Goal: Transaction & Acquisition: Book appointment/travel/reservation

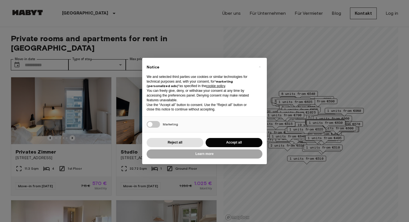
click at [226, 135] on div "× Notice We and selected third parties use cookies or similar technologies for …" at bounding box center [204, 111] width 125 height 106
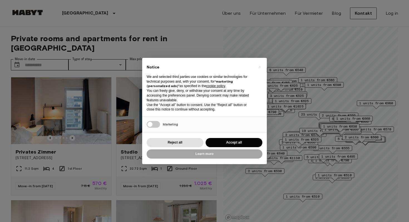
click at [226, 138] on div "Reject all Accept all" at bounding box center [205, 142] width 116 height 11
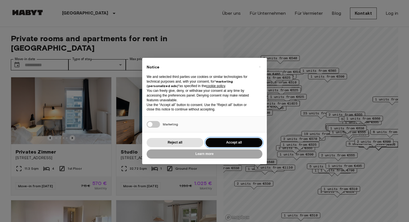
click at [226, 144] on button "Accept all" at bounding box center [234, 142] width 57 height 9
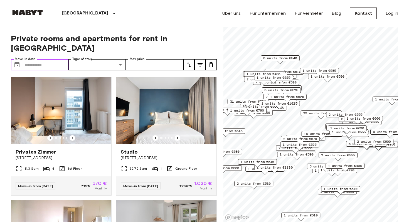
click at [50, 59] on input "Move-in date" at bounding box center [47, 64] width 44 height 11
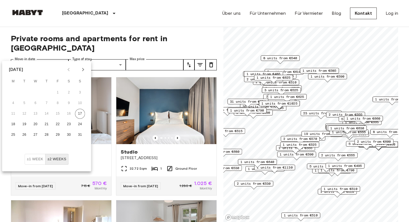
click at [81, 71] on icon "Next month" at bounding box center [83, 69] width 7 height 7
click at [68, 89] on button "1" at bounding box center [69, 93] width 10 height 10
type input "**********"
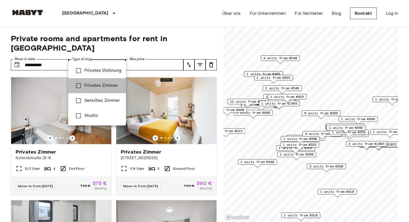
click at [101, 88] on span "Privates Zimmer" at bounding box center [102, 85] width 37 height 7
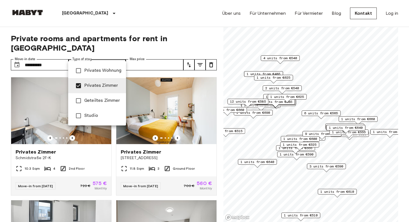
click at [101, 73] on span "Privates Wohnung" at bounding box center [102, 70] width 37 height 7
click at [95, 111] on li "Studio" at bounding box center [97, 115] width 58 height 15
type input "**********"
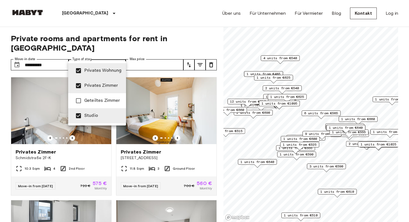
click at [139, 38] on div at bounding box center [204, 111] width 409 height 222
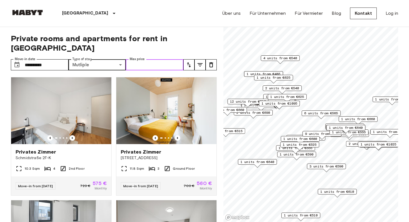
click at [142, 59] on input "Max price" at bounding box center [155, 64] width 58 height 11
drag, startPoint x: 160, startPoint y: 56, endPoint x: 118, endPoint y: 55, distance: 42.3
click at [118, 59] on div "**********" at bounding box center [97, 64] width 173 height 11
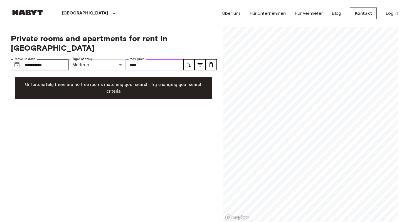
type input "****"
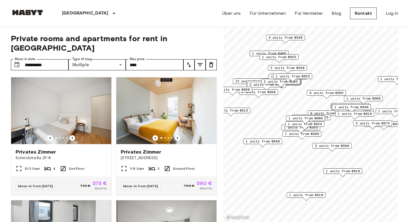
click at [322, 91] on span "6 units from €565" at bounding box center [327, 92] width 34 height 5
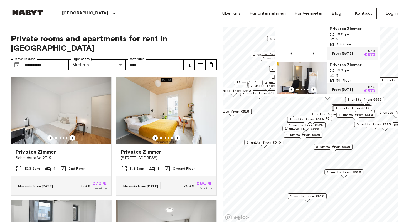
click at [318, 113] on span "9 units from €575" at bounding box center [328, 114] width 34 height 5
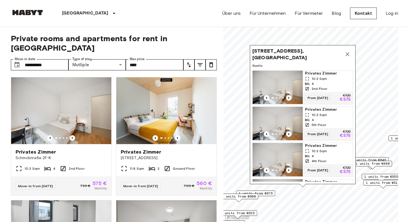
click at [350, 49] on button "Map marker" at bounding box center [347, 54] width 11 height 11
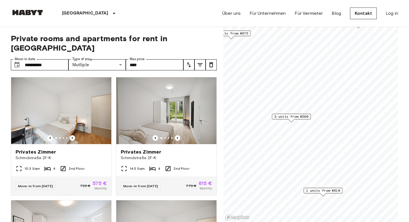
click at [293, 117] on span "3 units from €590" at bounding box center [291, 116] width 34 height 5
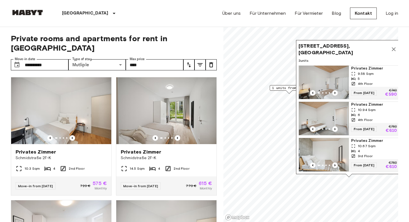
click at [287, 89] on span "1 units from €675" at bounding box center [289, 87] width 34 height 5
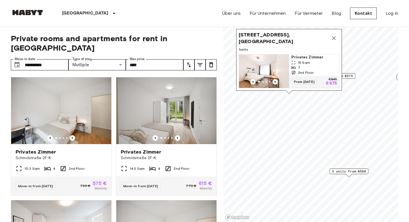
click at [275, 82] on icon "Previous image" at bounding box center [275, 82] width 1 height 2
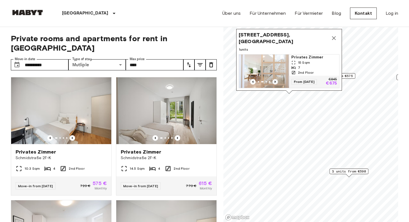
click at [275, 82] on icon "Previous image" at bounding box center [275, 82] width 1 height 2
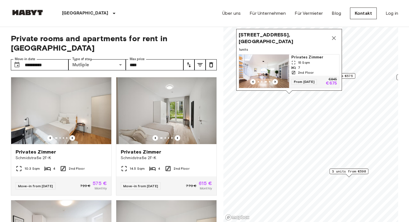
click at [291, 38] on span "Feilnerstraße 10, 10969 Berlin, GER" at bounding box center [284, 37] width 90 height 13
click at [299, 41] on span "Feilnerstraße 10, 10969 Berlin, GER" at bounding box center [284, 37] width 90 height 13
click at [307, 68] on div "7" at bounding box center [314, 67] width 46 height 5
click at [352, 171] on span "3 units from €590" at bounding box center [349, 171] width 34 height 5
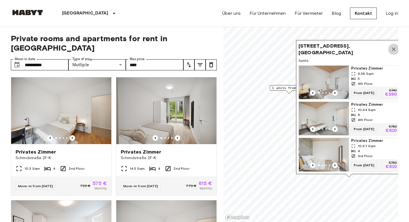
click at [395, 48] on icon "Map marker" at bounding box center [394, 49] width 4 height 4
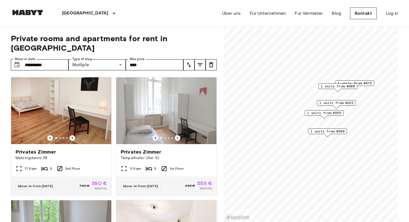
click at [339, 102] on span "1 units from €525" at bounding box center [337, 102] width 34 height 5
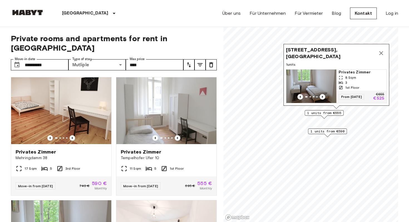
click at [386, 49] on div "Wilhelmstraße 6, 10963 Berlin, GER" at bounding box center [336, 52] width 101 height 13
click at [382, 54] on icon "Map marker" at bounding box center [381, 53] width 7 height 7
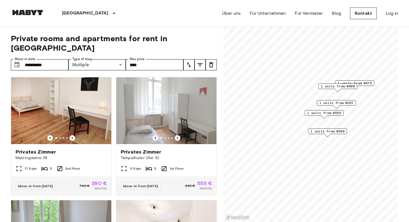
click at [335, 102] on span "1 units from €525" at bounding box center [337, 102] width 34 height 5
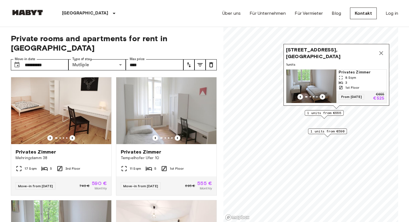
click at [321, 97] on icon "Previous image" at bounding box center [323, 97] width 6 height 6
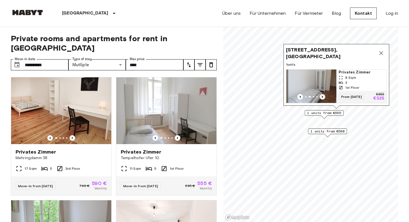
click at [321, 97] on icon "Previous image" at bounding box center [323, 97] width 6 height 6
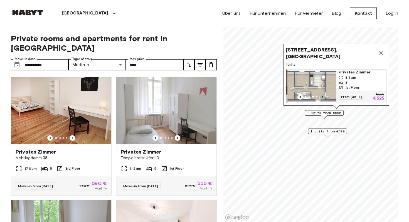
click at [321, 97] on icon "Previous image" at bounding box center [323, 97] width 6 height 6
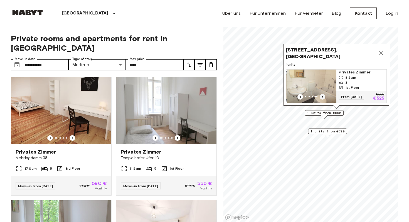
click at [321, 97] on icon "Previous image" at bounding box center [323, 97] width 6 height 6
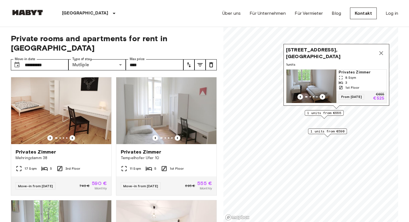
click at [381, 51] on icon "Map marker" at bounding box center [381, 53] width 7 height 7
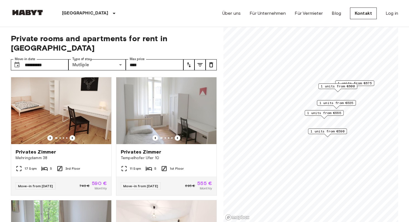
click at [332, 103] on span "1 units from €525" at bounding box center [337, 102] width 34 height 5
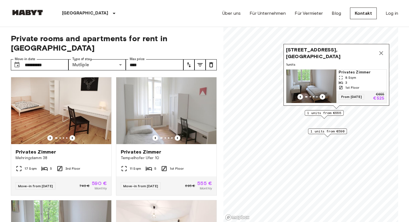
click at [380, 51] on icon "Map marker" at bounding box center [381, 53] width 7 height 7
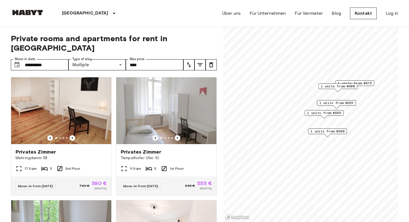
click at [333, 114] on span "1 units from €555" at bounding box center [324, 113] width 34 height 5
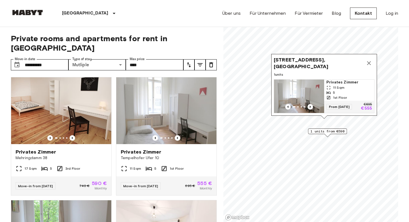
click at [372, 58] on div "Tempelhofer Ufer 10, 10963 Berlin, GER" at bounding box center [324, 63] width 101 height 13
click at [371, 62] on icon "Map marker" at bounding box center [369, 63] width 7 height 7
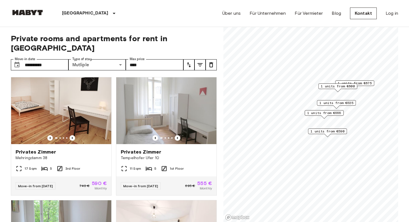
click at [357, 82] on span "1 units from €675" at bounding box center [355, 83] width 34 height 5
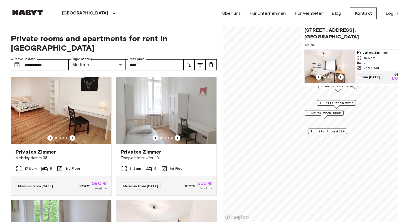
click at [338, 90] on div "Map marker" at bounding box center [338, 90] width 6 height 3
click at [333, 90] on div "1 units from €600" at bounding box center [337, 88] width 39 height 9
click at [335, 103] on span "1 units from €525" at bounding box center [337, 102] width 34 height 5
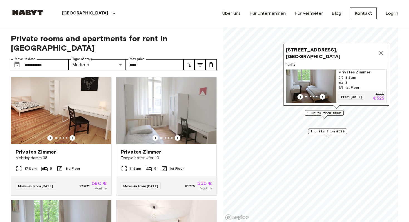
click at [385, 53] on button "Map marker" at bounding box center [381, 53] width 11 height 11
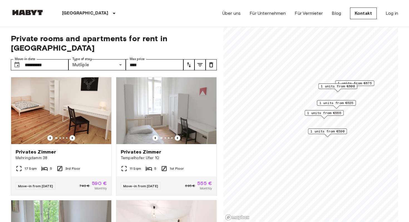
click at [340, 87] on span "1 units from €600" at bounding box center [338, 86] width 34 height 5
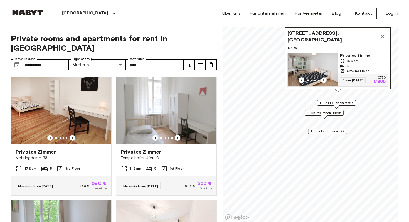
click at [346, 35] on span "Charlottenstraße 97B, 10969 Berlin, GER" at bounding box center [333, 36] width 90 height 13
click at [339, 35] on span "Charlottenstraße 97B, 10969 Berlin, GER" at bounding box center [333, 36] width 90 height 13
click at [344, 34] on span "Charlottenstraße 97B, 10969 Berlin, GER" at bounding box center [333, 36] width 90 height 13
click at [342, 36] on span "Charlottenstraße 97B, 10969 Berlin, GER" at bounding box center [333, 36] width 90 height 13
click at [347, 64] on span "4" at bounding box center [348, 65] width 2 height 5
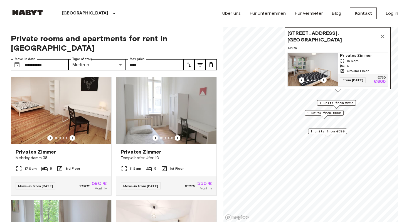
click at [384, 35] on icon "Map marker" at bounding box center [383, 37] width 4 height 4
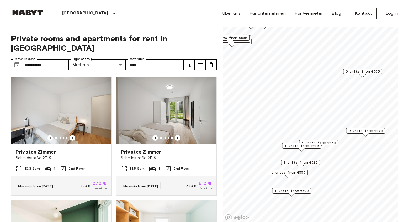
click at [363, 129] on span "9 units from €575" at bounding box center [366, 130] width 34 height 5
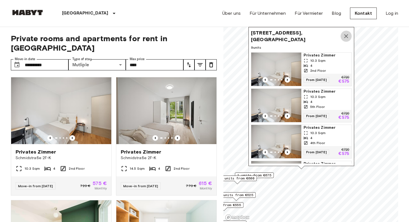
click at [345, 34] on icon "Map marker" at bounding box center [346, 36] width 7 height 7
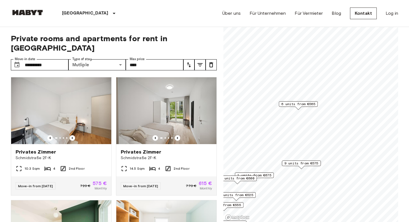
click at [295, 105] on span "6 units from €565" at bounding box center [298, 104] width 34 height 5
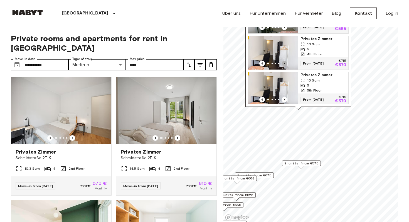
click at [284, 61] on icon "Previous image" at bounding box center [285, 64] width 6 height 6
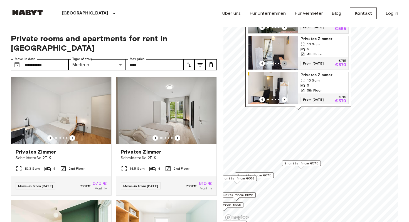
click at [284, 61] on icon "Previous image" at bounding box center [285, 64] width 6 height 6
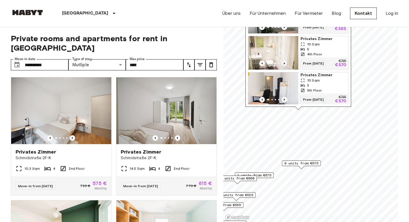
click at [284, 61] on icon "Previous image" at bounding box center [285, 64] width 6 height 6
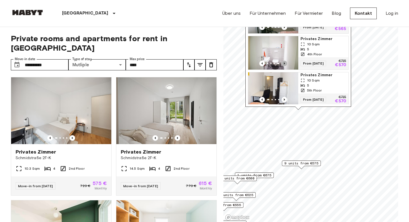
click at [284, 61] on icon "Previous image" at bounding box center [285, 64] width 6 height 6
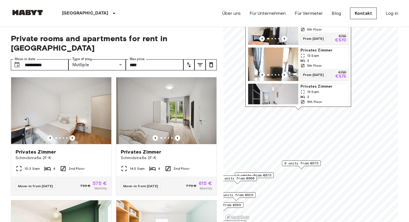
scroll to position [63, 0]
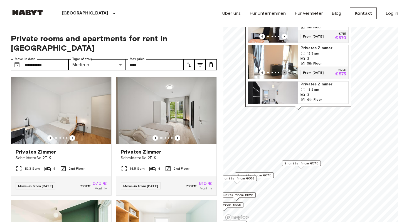
click at [285, 70] on icon "Previous image" at bounding box center [285, 73] width 6 height 6
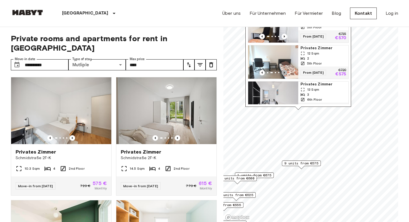
click at [285, 70] on icon "Previous image" at bounding box center [285, 73] width 6 height 6
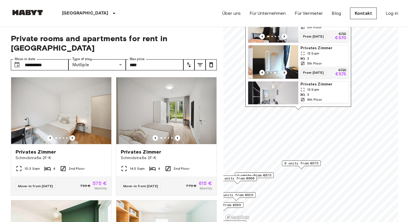
click at [285, 70] on icon "Previous image" at bounding box center [285, 73] width 6 height 6
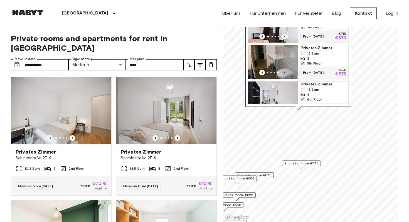
click at [285, 70] on icon "Previous image" at bounding box center [285, 73] width 6 height 6
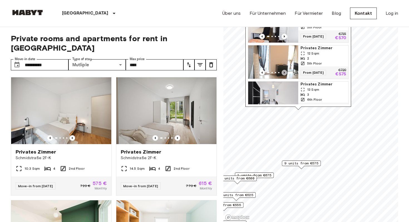
click at [285, 70] on icon "Previous image" at bounding box center [285, 73] width 6 height 6
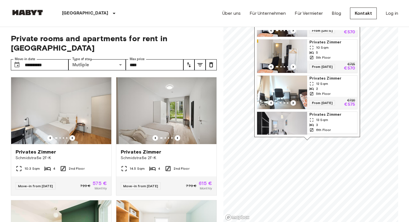
click at [285, 65] on img "Map marker" at bounding box center [282, 56] width 50 height 33
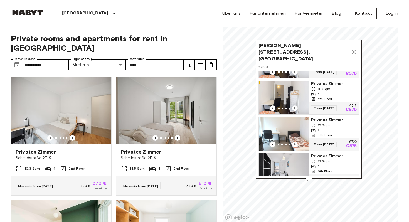
click at [356, 50] on icon "Map marker" at bounding box center [353, 52] width 7 height 7
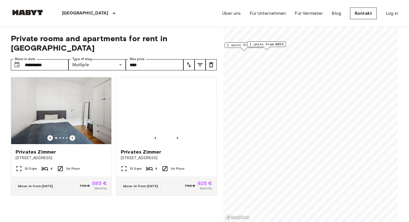
click at [269, 45] on span "1 units from €625" at bounding box center [267, 44] width 34 height 5
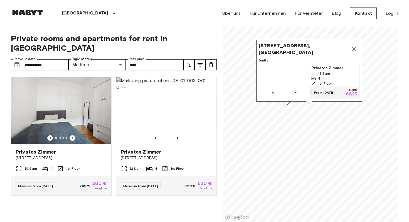
click at [296, 92] on icon "Previous image" at bounding box center [296, 93] width 6 height 6
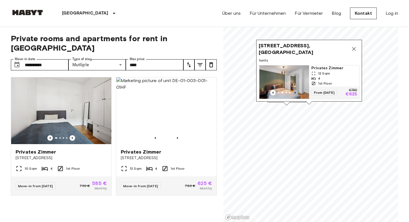
click at [296, 92] on icon "Previous image" at bounding box center [296, 93] width 6 height 6
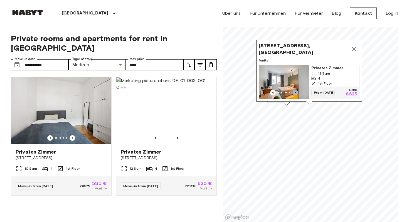
click at [296, 92] on icon "Previous image" at bounding box center [296, 93] width 6 height 6
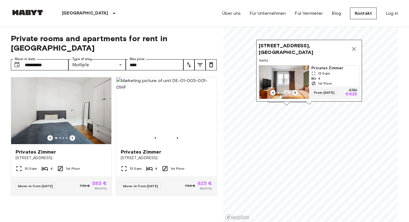
click at [296, 92] on icon "Previous image" at bounding box center [296, 93] width 6 height 6
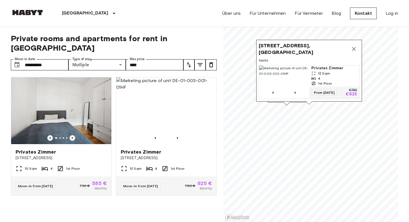
click at [354, 48] on icon "Map marker" at bounding box center [354, 49] width 4 height 4
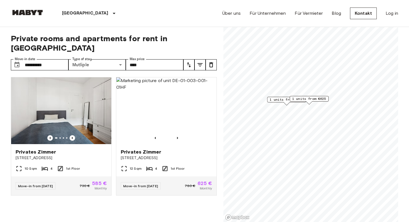
click at [280, 100] on span "1 units from €585" at bounding box center [287, 99] width 34 height 5
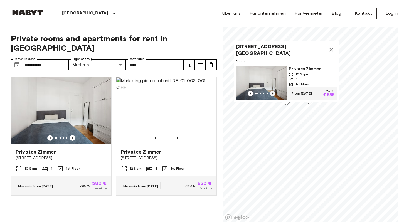
click at [273, 94] on icon "Previous image" at bounding box center [273, 94] width 6 height 6
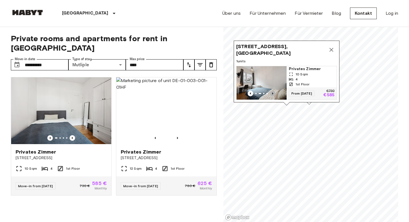
click at [273, 94] on icon "Previous image" at bounding box center [273, 94] width 6 height 6
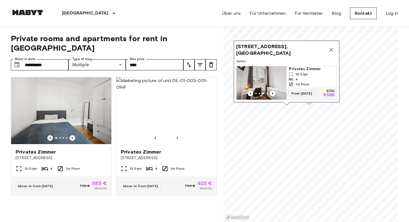
click at [335, 50] on icon "Map marker" at bounding box center [331, 49] width 7 height 7
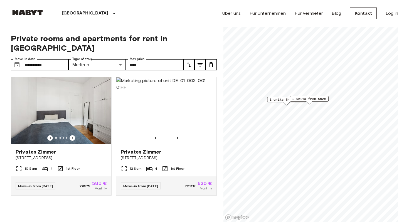
click at [310, 98] on span "1 units from €625" at bounding box center [309, 98] width 34 height 5
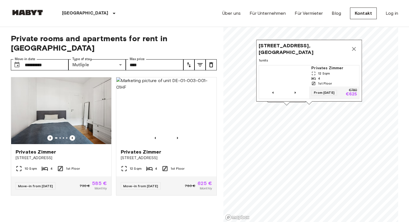
click at [289, 51] on span "Chausseestraße 58, 10115 Berlin, GER" at bounding box center [304, 48] width 90 height 13
click at [293, 44] on span "Chausseestraße 58, 10115 Berlin, GER" at bounding box center [304, 48] width 90 height 13
click at [321, 82] on span "1st Floor" at bounding box center [325, 83] width 14 height 5
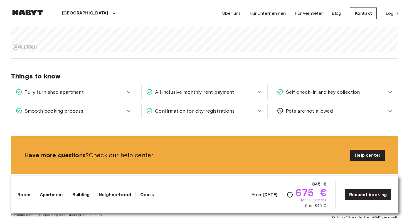
scroll to position [565, 0]
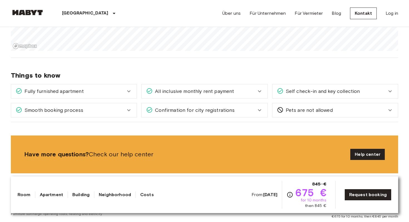
click at [128, 88] on icon at bounding box center [129, 91] width 7 height 7
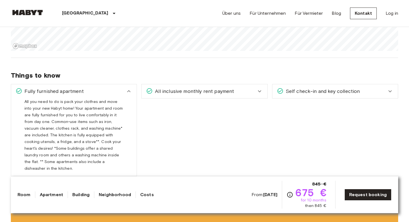
click at [128, 88] on icon at bounding box center [129, 91] width 7 height 7
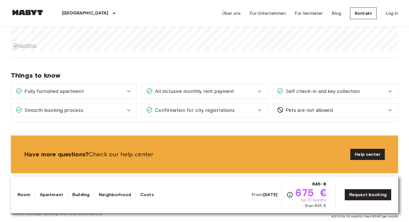
click at [227, 88] on span "All inclusive monthly rent payment" at bounding box center [193, 91] width 81 height 7
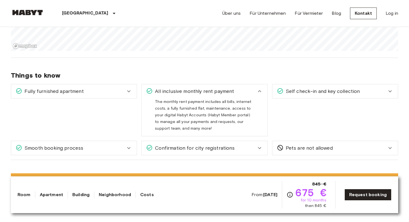
click at [227, 88] on span "All inclusive monthly rent payment" at bounding box center [193, 91] width 81 height 7
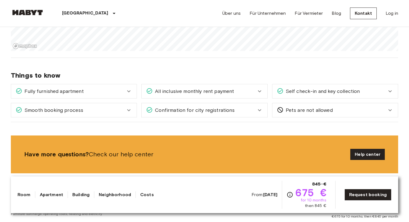
click at [328, 84] on div "Self check-in and key collection" at bounding box center [336, 91] width 126 height 14
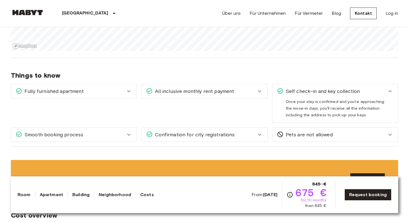
click at [328, 84] on div "Self check-in and key collection" at bounding box center [336, 91] width 126 height 14
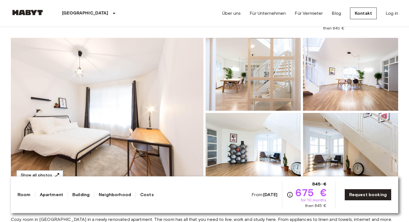
scroll to position [43, 0]
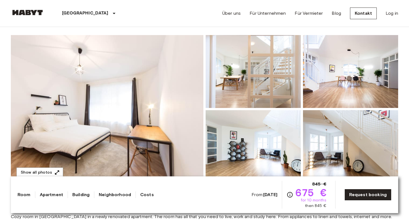
click at [123, 121] on img at bounding box center [107, 109] width 193 height 148
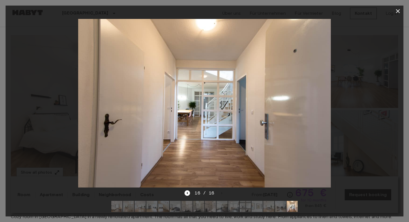
click at [373, 103] on div at bounding box center [205, 103] width 398 height 173
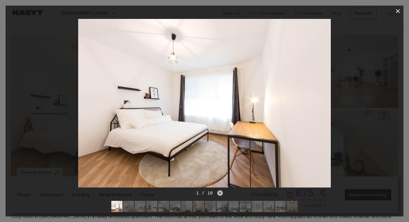
click at [219, 193] on icon "Next image" at bounding box center [220, 193] width 6 height 6
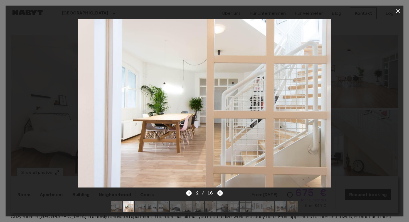
click at [219, 193] on icon "Next image" at bounding box center [220, 193] width 6 height 6
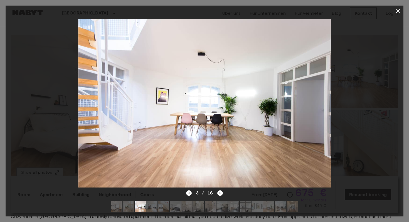
click at [398, 11] on icon "button" at bounding box center [398, 11] width 7 height 7
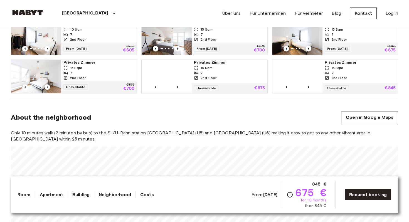
scroll to position [344, 0]
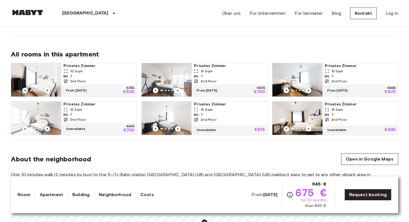
click at [80, 197] on link "Building" at bounding box center [80, 195] width 17 height 7
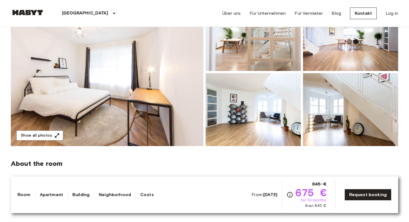
scroll to position [0, 0]
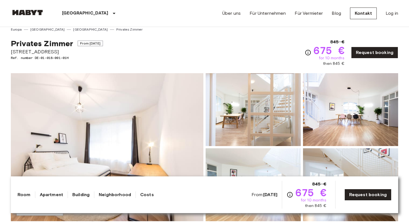
click at [125, 196] on link "Neighborhood" at bounding box center [115, 195] width 32 height 7
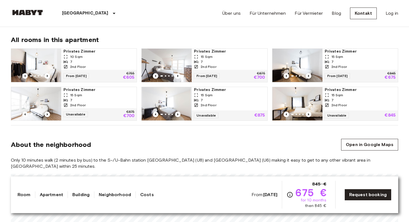
scroll to position [352, 0]
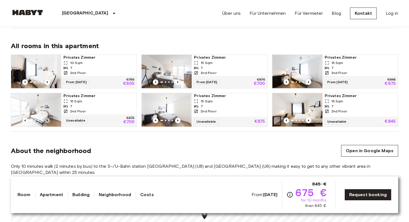
click at [48, 118] on icon "Previous image" at bounding box center [48, 121] width 6 height 6
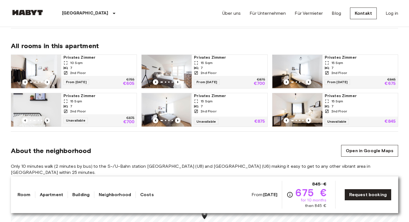
click at [48, 118] on icon "Previous image" at bounding box center [48, 121] width 6 height 6
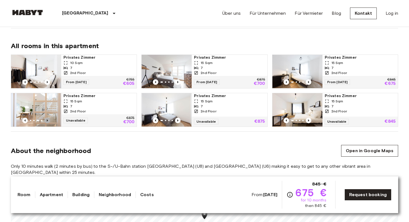
click at [48, 118] on icon "Previous image" at bounding box center [48, 121] width 6 height 6
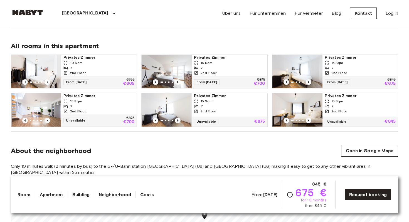
click at [48, 118] on icon "Previous image" at bounding box center [48, 121] width 6 height 6
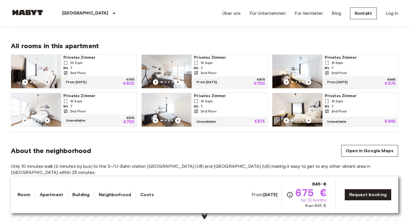
click at [48, 79] on icon "Previous image" at bounding box center [48, 82] width 6 height 6
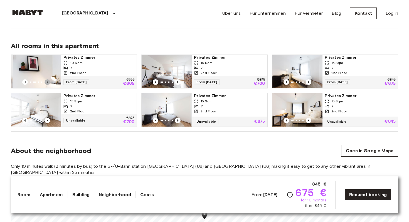
click at [48, 79] on icon "Previous image" at bounding box center [48, 82] width 6 height 6
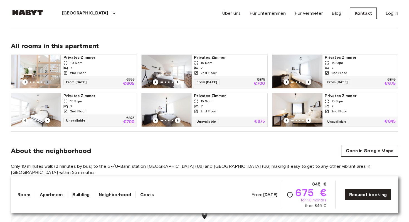
click at [48, 79] on icon "Previous image" at bounding box center [48, 82] width 6 height 6
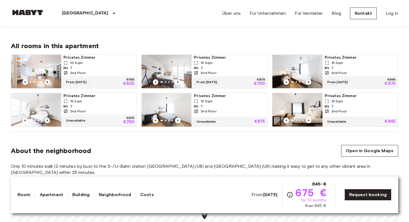
click at [48, 79] on icon "Previous image" at bounding box center [48, 82] width 6 height 6
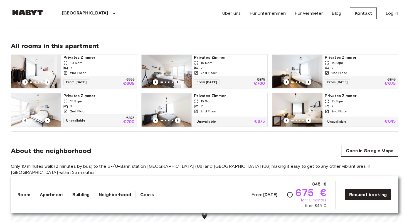
click at [178, 79] on icon "Previous image" at bounding box center [178, 82] width 6 height 6
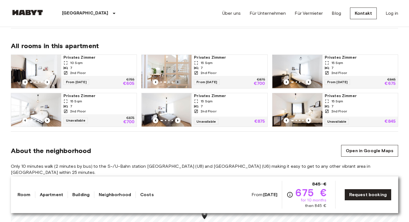
click at [178, 79] on icon "Previous image" at bounding box center [178, 82] width 6 height 6
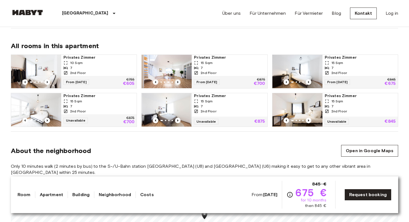
click at [178, 79] on icon "Previous image" at bounding box center [178, 82] width 6 height 6
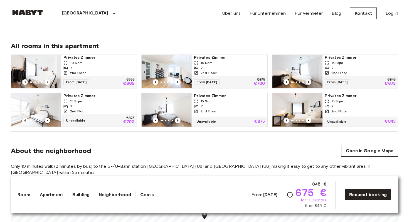
click at [309, 79] on icon "Previous image" at bounding box center [309, 82] width 6 height 6
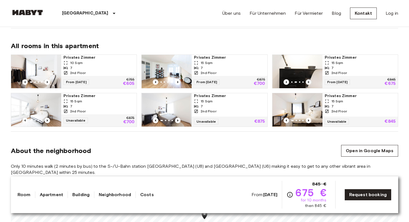
click at [309, 79] on icon "Previous image" at bounding box center [309, 82] width 6 height 6
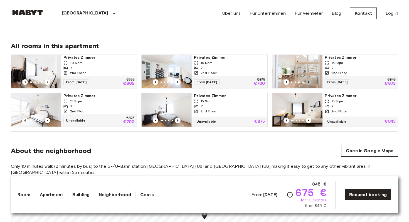
click at [309, 79] on icon "Previous image" at bounding box center [309, 82] width 6 height 6
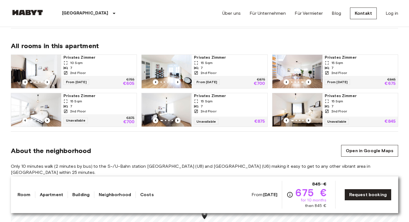
click at [308, 118] on icon "Previous image" at bounding box center [309, 121] width 6 height 6
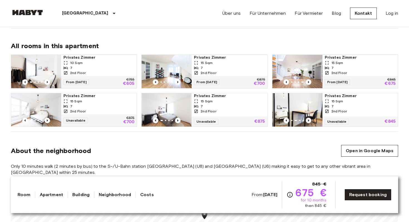
click at [308, 118] on icon "Previous image" at bounding box center [309, 121] width 6 height 6
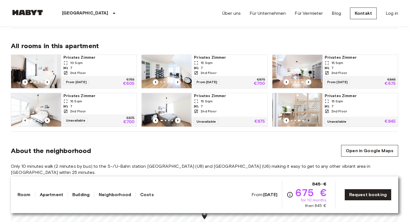
click at [308, 118] on icon "Previous image" at bounding box center [309, 121] width 6 height 6
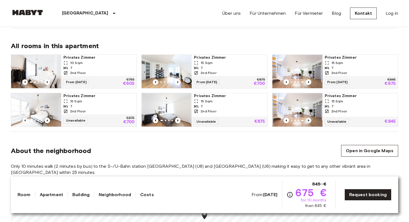
click at [308, 118] on icon "Previous image" at bounding box center [309, 121] width 6 height 6
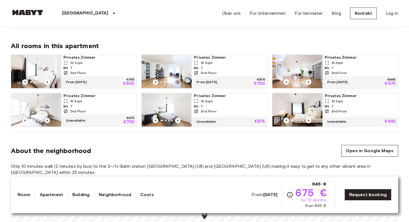
click at [178, 81] on icon "Previous image" at bounding box center [178, 82] width 1 height 2
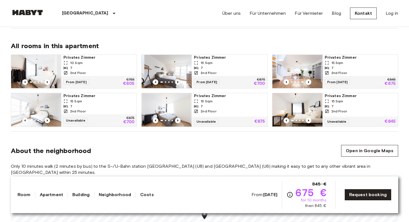
click at [178, 81] on icon "Previous image" at bounding box center [178, 82] width 1 height 2
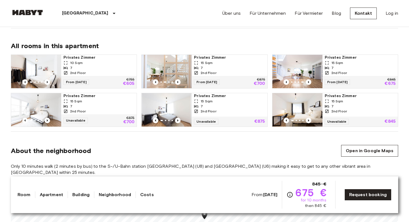
click at [185, 59] on img at bounding box center [167, 71] width 50 height 33
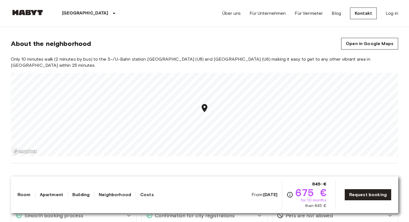
scroll to position [473, 0]
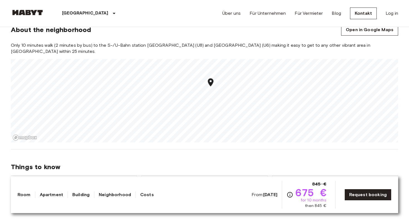
click at [238, 46] on div "Only 10 minutes walk (2 minutes by bus) to the S-/U-Bahn station Moritzplatz (U…" at bounding box center [204, 92] width 387 height 100
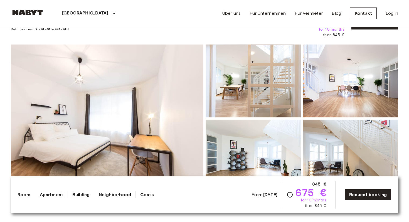
scroll to position [0, 0]
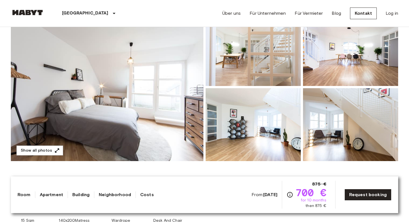
scroll to position [72, 0]
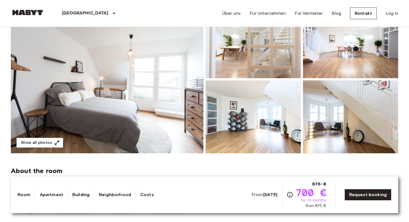
click at [161, 120] on img at bounding box center [107, 79] width 193 height 148
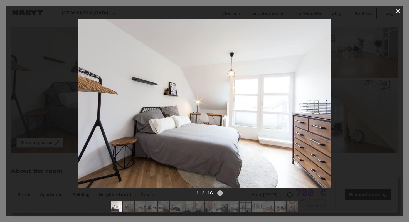
click at [220, 192] on icon "Next image" at bounding box center [220, 193] width 6 height 6
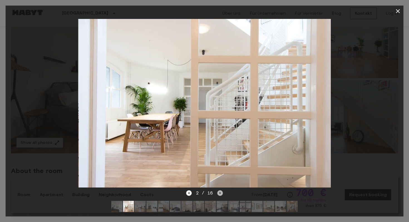
click at [220, 192] on icon "Next image" at bounding box center [220, 193] width 6 height 6
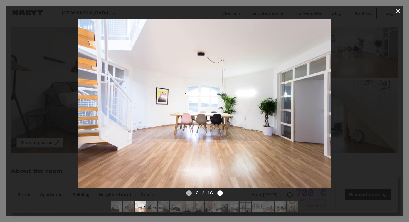
click at [190, 192] on icon "Previous image" at bounding box center [189, 193] width 6 height 6
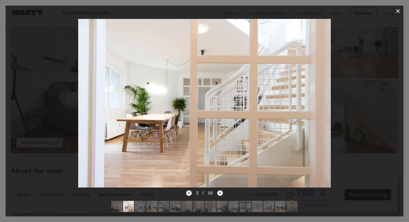
click at [222, 193] on icon "Next image" at bounding box center [220, 193] width 6 height 6
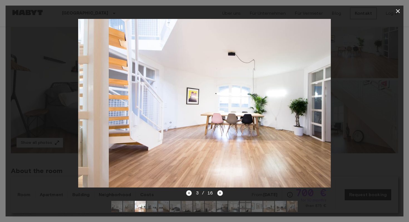
click at [222, 193] on icon "Next image" at bounding box center [220, 193] width 6 height 6
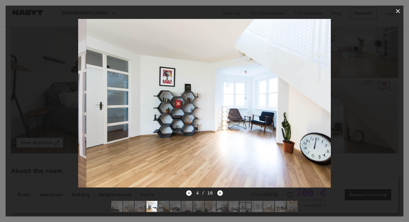
click at [222, 193] on icon "Next image" at bounding box center [220, 193] width 6 height 6
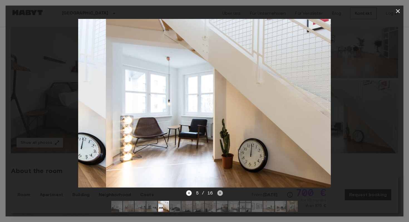
click at [222, 193] on icon "Next image" at bounding box center [220, 193] width 6 height 6
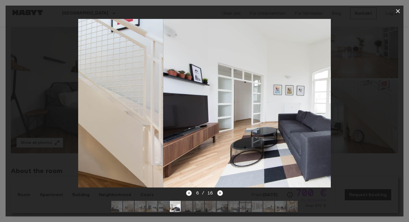
click at [222, 193] on icon "Next image" at bounding box center [220, 193] width 6 height 6
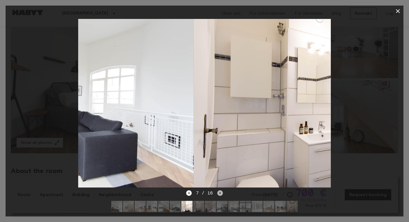
click at [222, 193] on icon "Next image" at bounding box center [220, 193] width 6 height 6
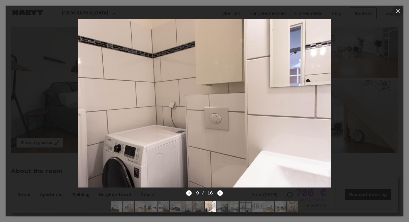
click at [396, 9] on icon "button" at bounding box center [398, 11] width 7 height 7
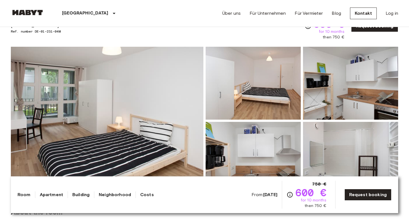
scroll to position [28, 0]
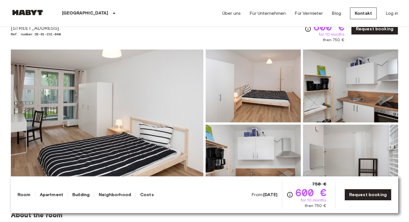
click at [149, 107] on img at bounding box center [107, 124] width 193 height 148
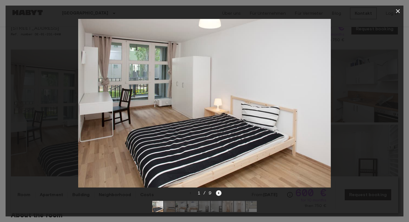
click at [219, 194] on icon "Next image" at bounding box center [219, 193] width 6 height 6
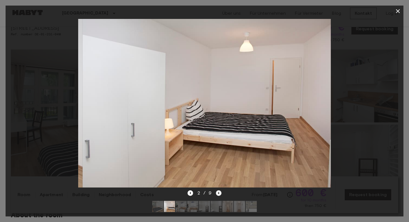
click at [219, 194] on icon "Next image" at bounding box center [219, 193] width 6 height 6
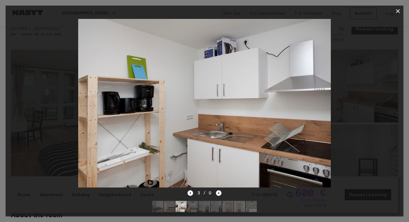
click at [219, 194] on icon "Next image" at bounding box center [219, 193] width 6 height 6
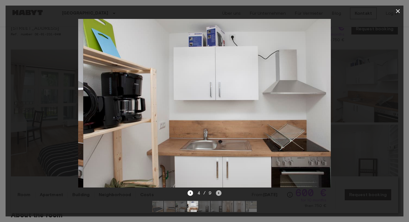
click at [219, 194] on icon "Next image" at bounding box center [219, 193] width 6 height 6
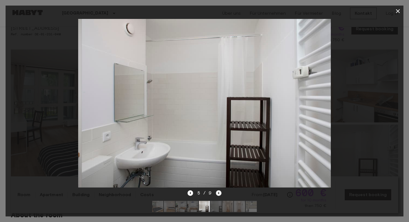
click at [219, 194] on icon "Next image" at bounding box center [219, 193] width 6 height 6
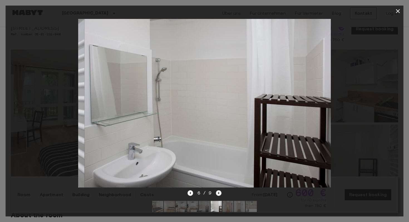
click at [219, 194] on icon "Next image" at bounding box center [219, 193] width 6 height 6
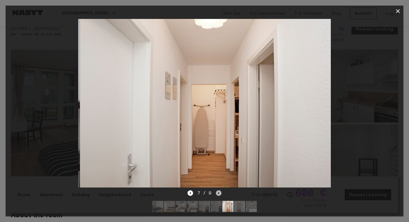
click at [219, 194] on icon "Next image" at bounding box center [219, 193] width 6 height 6
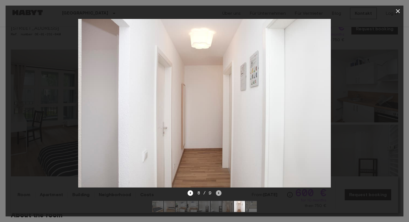
click at [219, 194] on icon "Next image" at bounding box center [219, 193] width 6 height 6
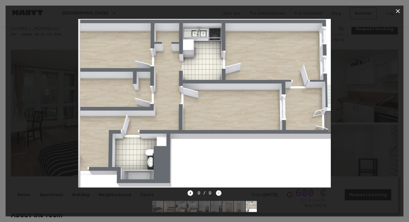
click at [219, 194] on div "9 / 9" at bounding box center [205, 193] width 34 height 7
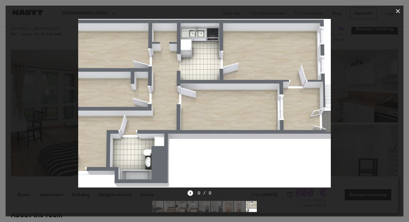
click at [399, 6] on button "button" at bounding box center [397, 11] width 11 height 11
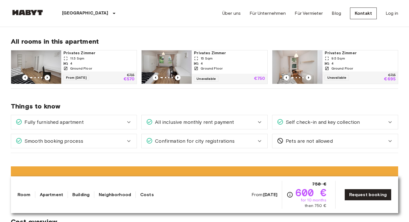
scroll to position [285, 0]
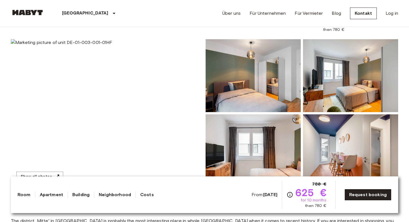
scroll to position [23, 0]
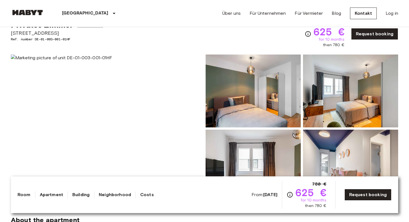
click at [259, 95] on img at bounding box center [253, 91] width 95 height 73
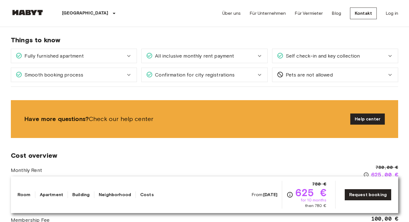
scroll to position [349, 0]
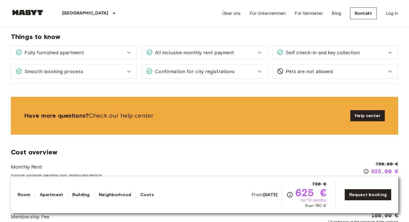
click at [177, 50] on span "All inclusive monthly rent payment" at bounding box center [193, 52] width 81 height 7
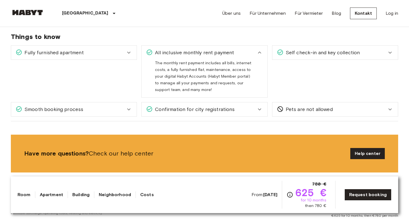
click at [177, 50] on span "All inclusive monthly rent payment" at bounding box center [193, 52] width 81 height 7
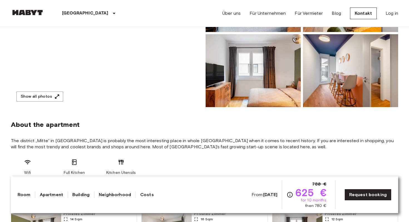
scroll to position [0, 0]
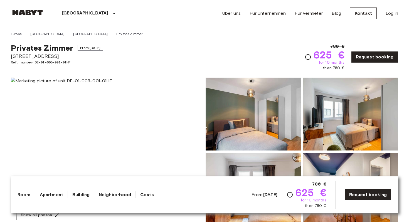
click at [302, 10] on link "Für Vermieter" at bounding box center [309, 13] width 28 height 7
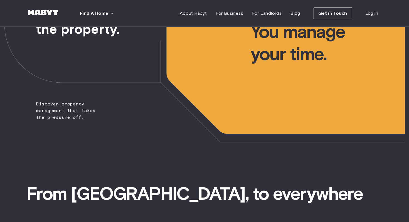
scroll to position [63, 0]
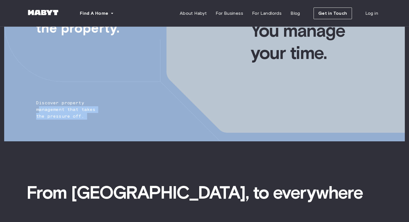
drag, startPoint x: 38, startPoint y: 106, endPoint x: 112, endPoint y: 131, distance: 77.4
click at [111, 128] on div "We manage the property. You manage your time. Discover property management that…" at bounding box center [204, 52] width 401 height 178
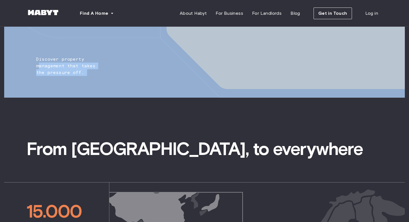
scroll to position [196, 0]
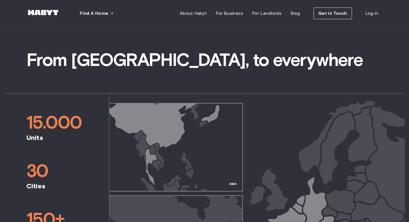
click at [117, 89] on div "From [GEOGRAPHIC_DATA], to everywhere" at bounding box center [204, 59] width 401 height 67
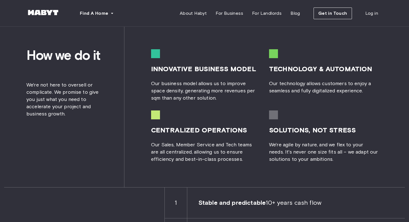
scroll to position [660, 0]
